Goal: Find specific page/section: Find specific page/section

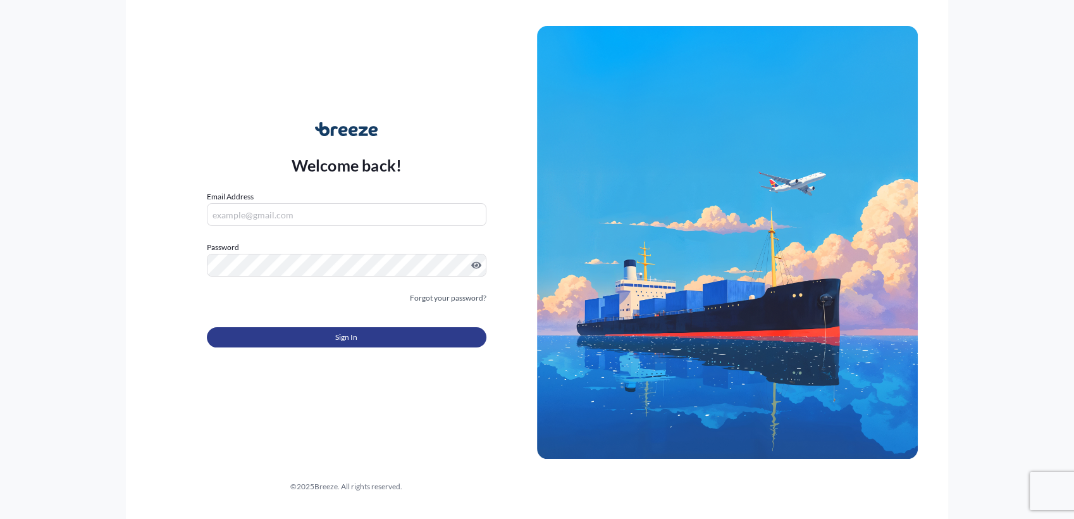
type input "[PERSON_NAME][EMAIL_ADDRESS][DOMAIN_NAME]"
click at [364, 338] on button "Sign In" at bounding box center [346, 337] width 279 height 20
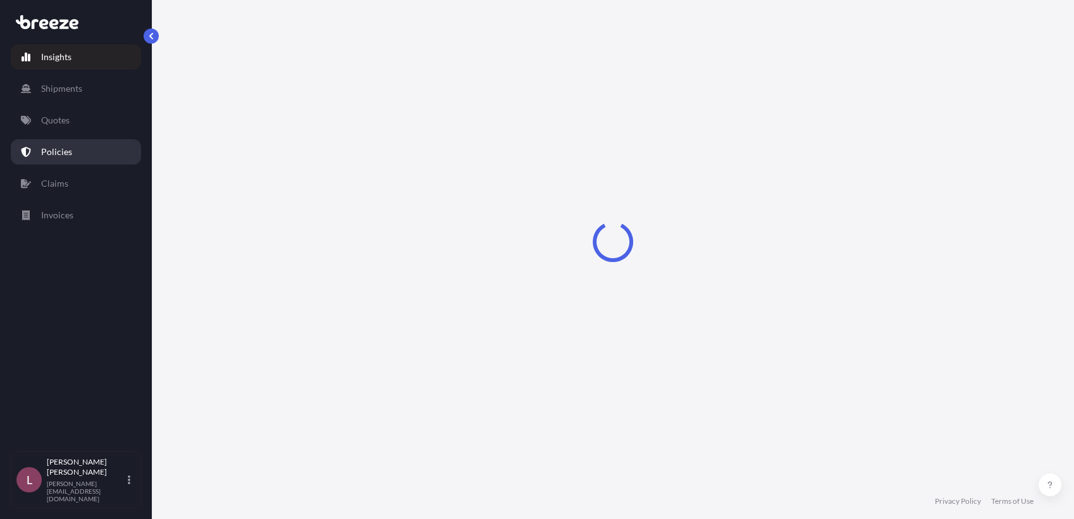
select select "2025"
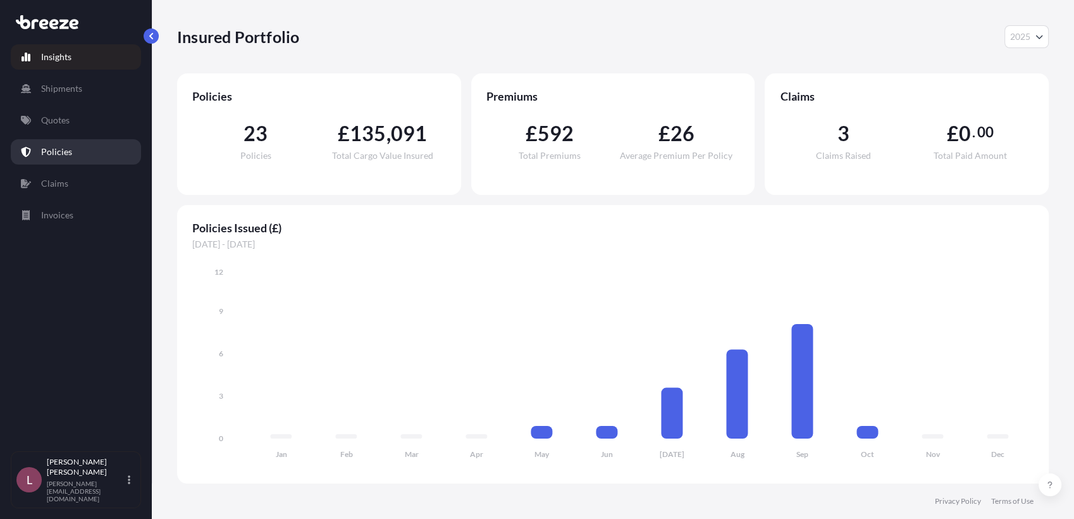
click at [62, 152] on p "Policies" at bounding box center [56, 151] width 31 height 13
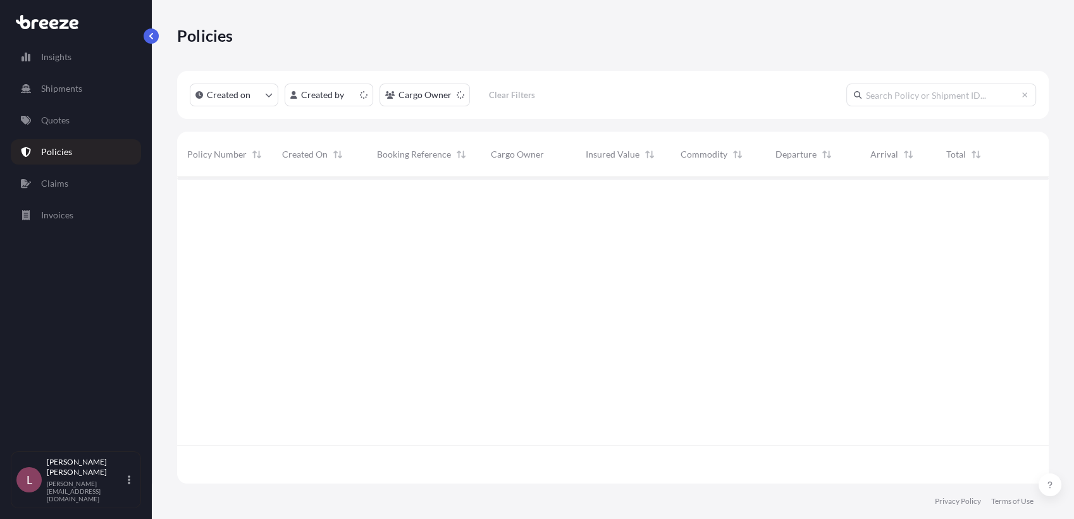
scroll to position [302, 860]
